Goal: Task Accomplishment & Management: Complete application form

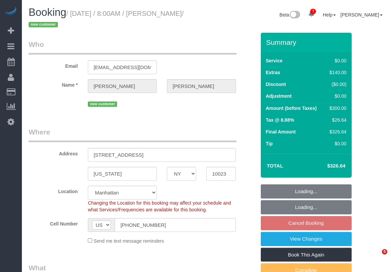
select select "NY"
select select "object:786"
select select "string:stripe-pm_1S1s894VGloSiKo7H4Snx5aC"
select select "1"
select select "spot1"
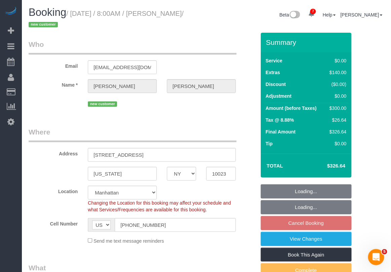
select select "number:56"
select select "number:69"
select select "number:15"
select select "number:6"
select select "1"
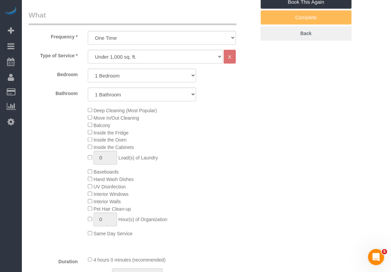
scroll to position [547, 0]
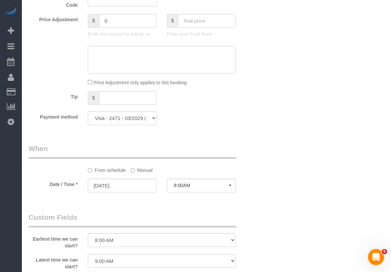
click at [260, 259] on div "Latest time we can start? I am not flexible, keep my selected time 8:00 AM 9:00…" at bounding box center [142, 262] width 237 height 16
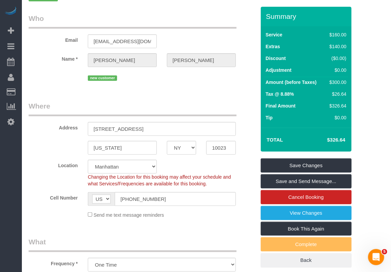
scroll to position [0, 0]
